Goal: Task Accomplishment & Management: Check status

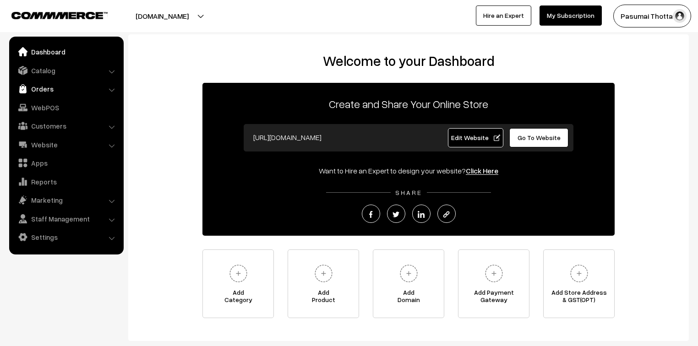
click at [38, 89] on link "Orders" at bounding box center [65, 89] width 109 height 16
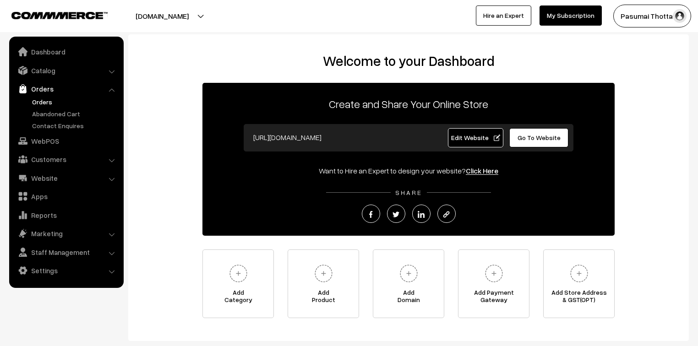
click at [45, 99] on link "Orders" at bounding box center [75, 102] width 91 height 10
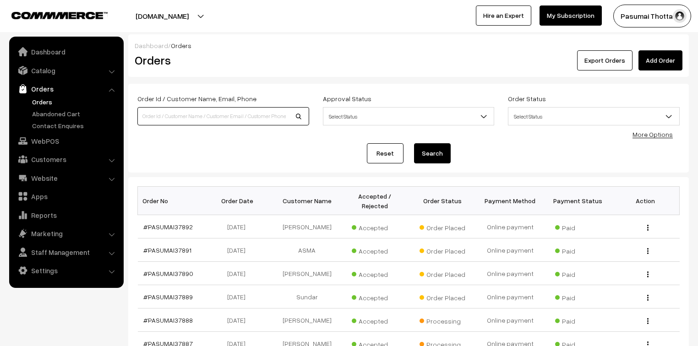
click at [161, 113] on input at bounding box center [223, 116] width 172 height 18
type input "37483"
click at [414, 143] on button "Search" at bounding box center [432, 153] width 37 height 20
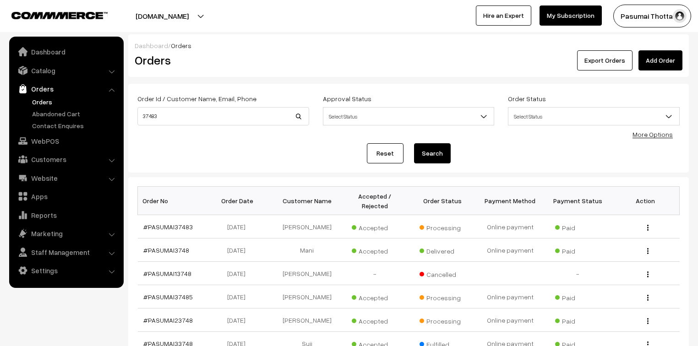
click at [35, 100] on link "Orders" at bounding box center [75, 102] width 91 height 10
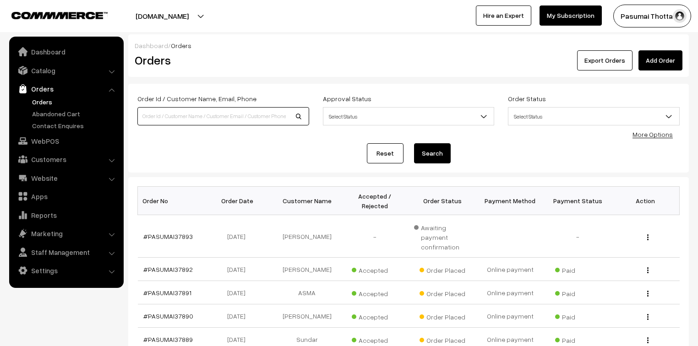
click at [186, 116] on input at bounding box center [223, 116] width 172 height 18
type input "9688333332"
click at [414, 143] on button "Search" at bounding box center [432, 153] width 37 height 20
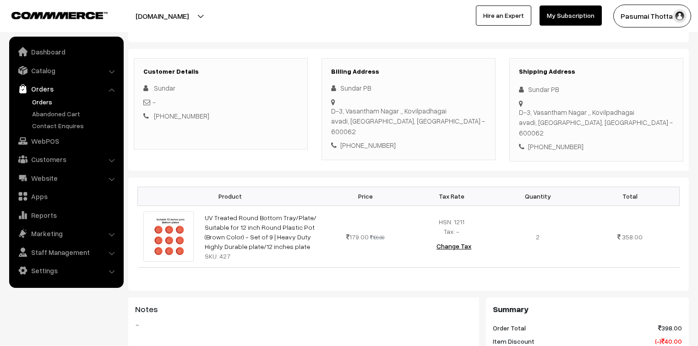
scroll to position [110, 0]
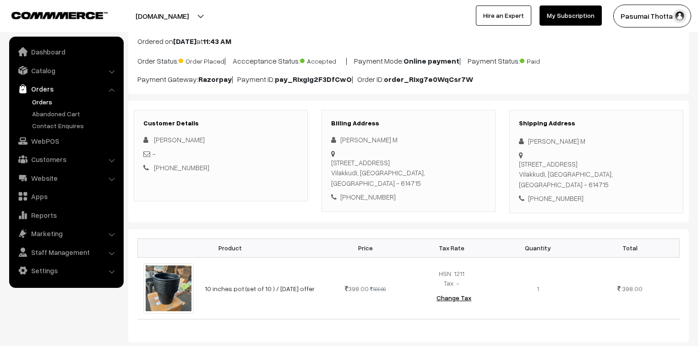
scroll to position [110, 0]
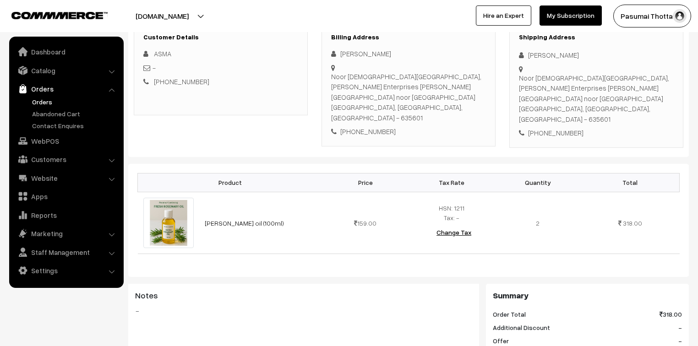
scroll to position [146, 0]
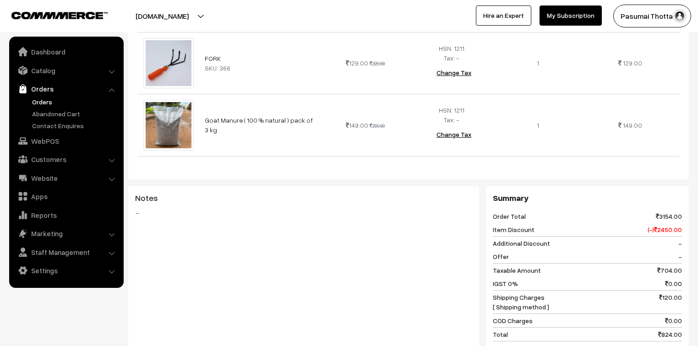
scroll to position [586, 0]
